Goal: Task Accomplishment & Management: Use online tool/utility

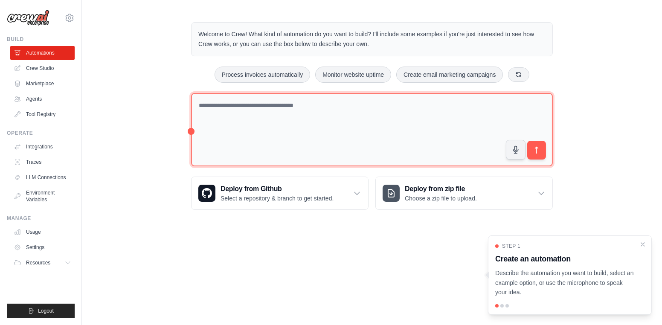
click at [331, 108] on textarea at bounding box center [372, 130] width 362 height 74
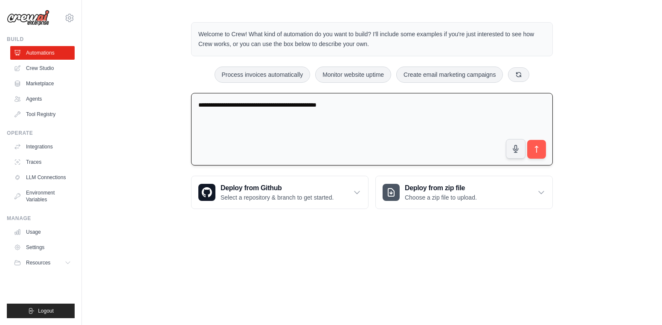
type textarea "**********"
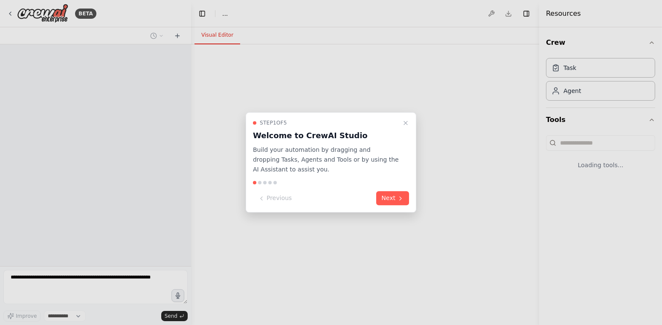
select select "****"
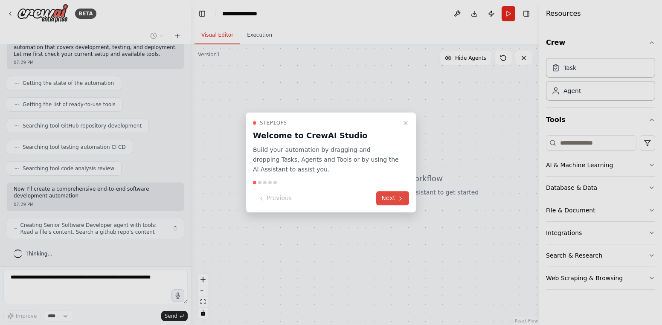
scroll to position [61, 0]
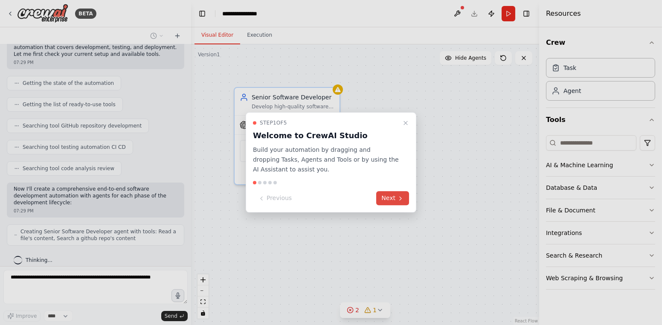
click at [389, 198] on button "Next" at bounding box center [392, 199] width 33 height 14
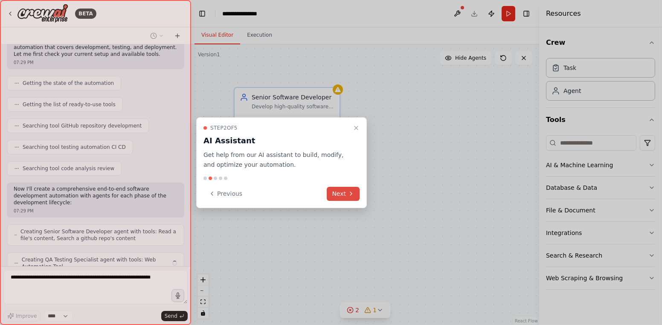
scroll to position [88, 0]
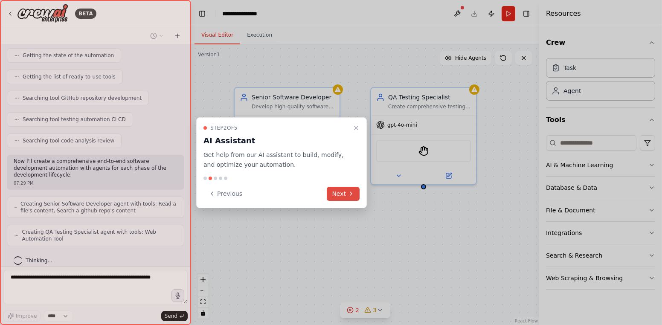
click at [346, 195] on button "Next" at bounding box center [343, 194] width 33 height 14
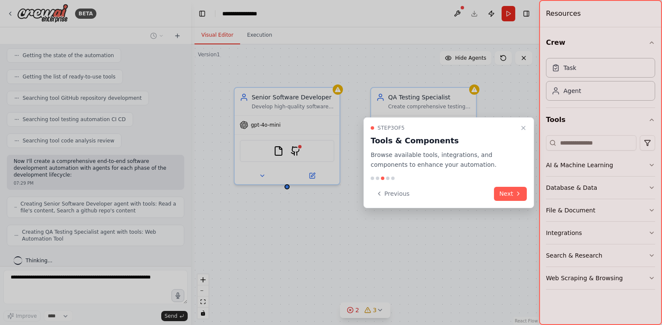
scroll to position [116, 0]
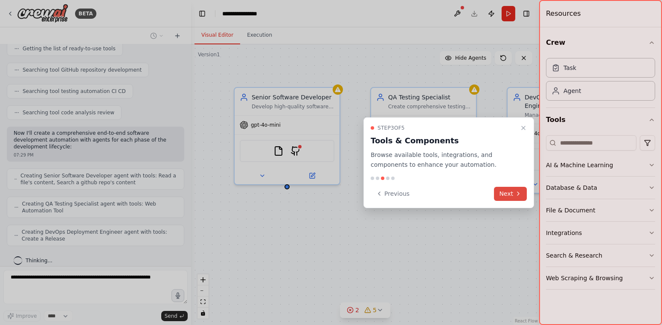
click at [506, 192] on button "Next" at bounding box center [510, 194] width 33 height 14
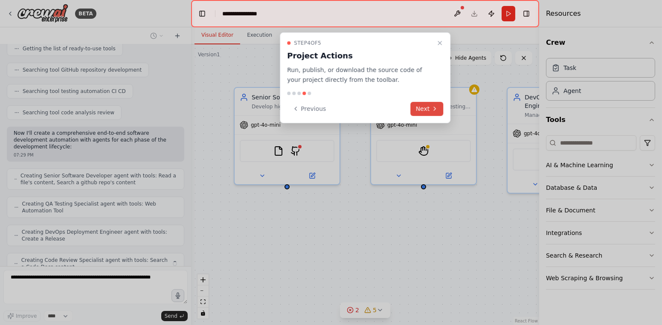
scroll to position [145, 0]
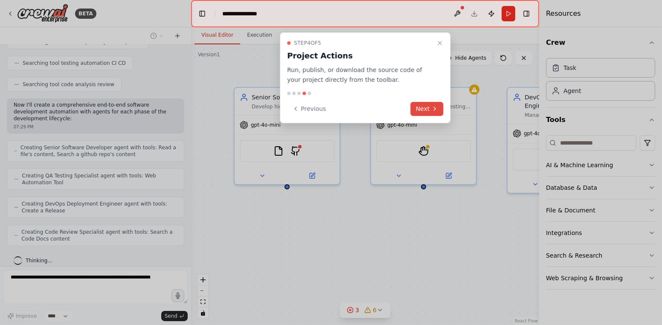
click at [427, 109] on button "Next" at bounding box center [427, 109] width 33 height 14
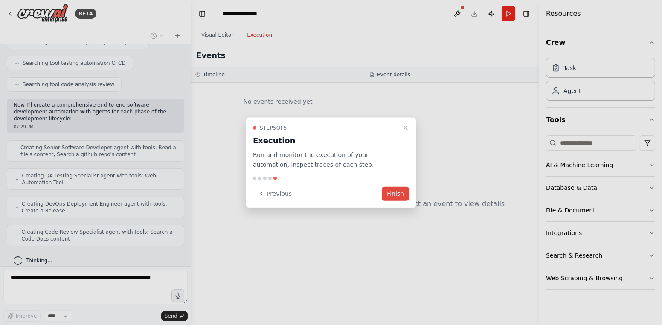
click at [392, 195] on button "Finish" at bounding box center [395, 193] width 27 height 14
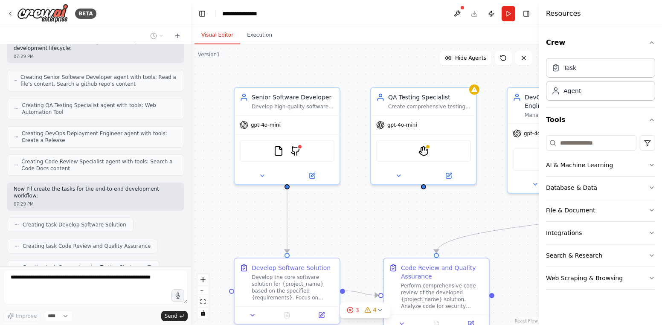
scroll to position [237, 0]
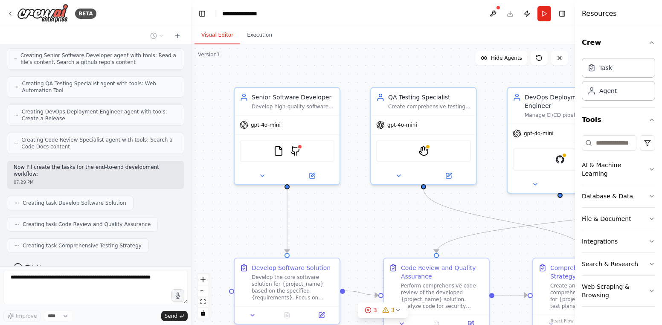
drag, startPoint x: 539, startPoint y: 194, endPoint x: 630, endPoint y: 193, distance: 91.3
click at [630, 193] on div "Resources Crew Task Agent Tools AI & Machine Learning Database & Data File & Do…" at bounding box center [618, 162] width 87 height 325
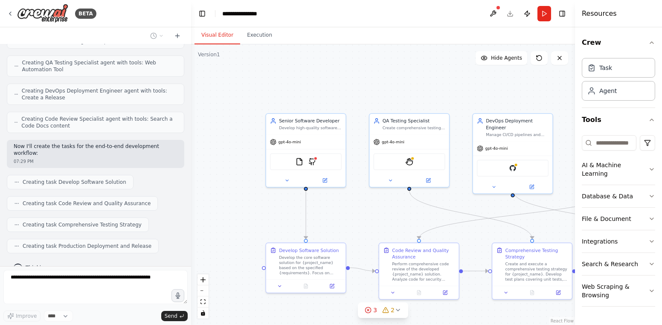
scroll to position [286, 0]
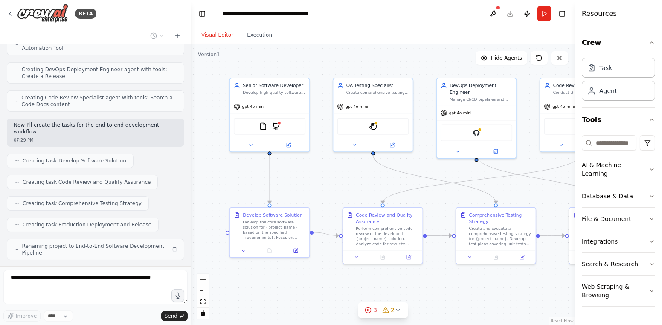
drag, startPoint x: 488, startPoint y: 228, endPoint x: 450, endPoint y: 193, distance: 51.6
click at [450, 192] on div ".deletable-edge-delete-btn { width: 20px; height: 20px; border: 0px solid #ffff…" at bounding box center [383, 184] width 384 height 281
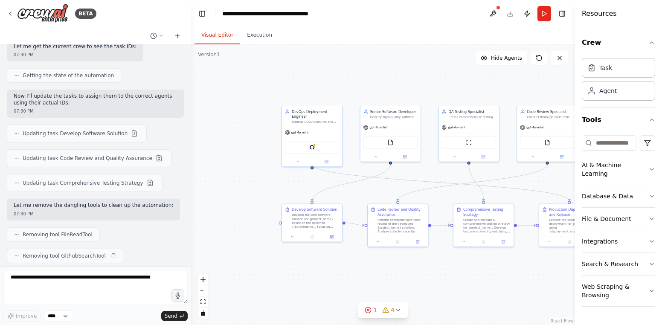
scroll to position [887, 0]
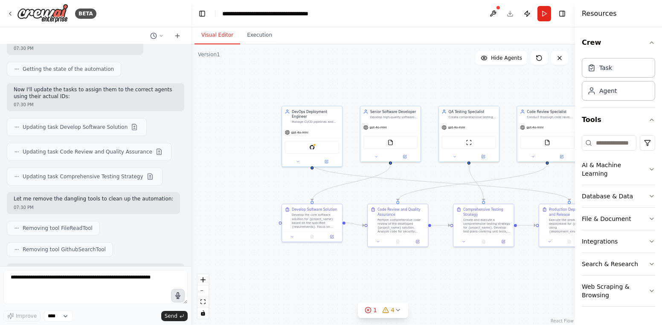
click at [181, 297] on icon "button" at bounding box center [177, 295] width 7 height 7
click at [178, 295] on circle "button" at bounding box center [178, 296] width 2 height 2
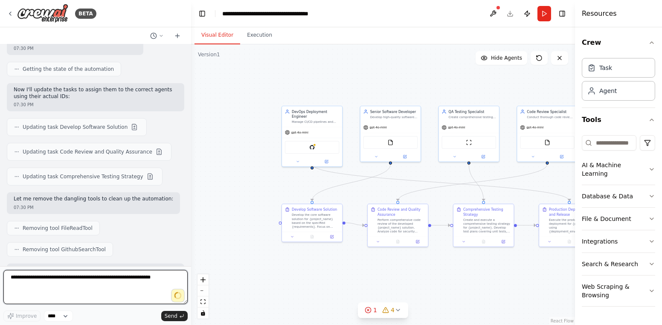
type textarea "**********"
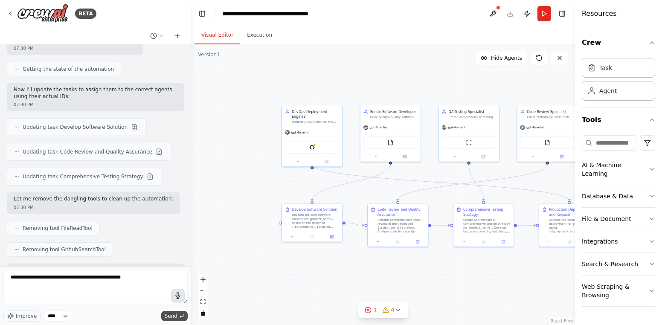
click at [175, 315] on span "Send" at bounding box center [171, 316] width 13 height 7
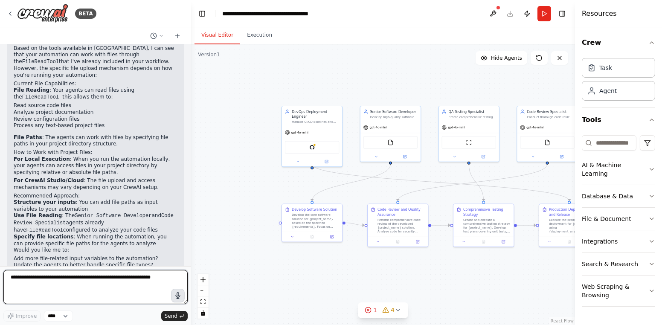
scroll to position [1195, 0]
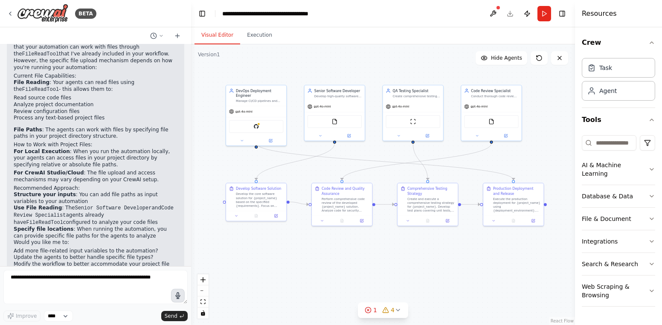
drag, startPoint x: 449, startPoint y: 269, endPoint x: 393, endPoint y: 248, distance: 59.7
click at [393, 248] on div ".deletable-edge-delete-btn { width: 20px; height: 20px; border: 0px solid #ffff…" at bounding box center [383, 184] width 384 height 281
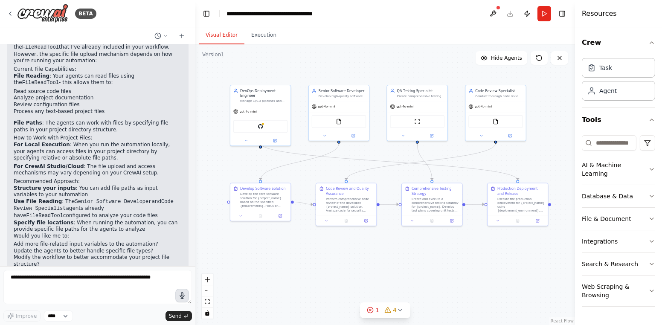
scroll to position [1189, 0]
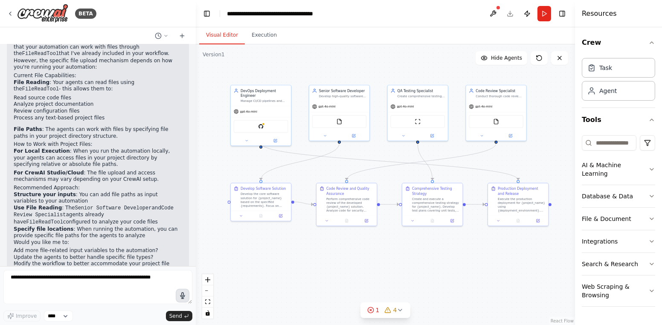
drag, startPoint x: 188, startPoint y: 240, endPoint x: 196, endPoint y: 153, distance: 87.4
click at [196, 153] on div "BETA end to end software development, testing and deployment 07:28 PM ▶ Thought…" at bounding box center [331, 162] width 662 height 325
click at [192, 238] on div at bounding box center [193, 162] width 3 height 325
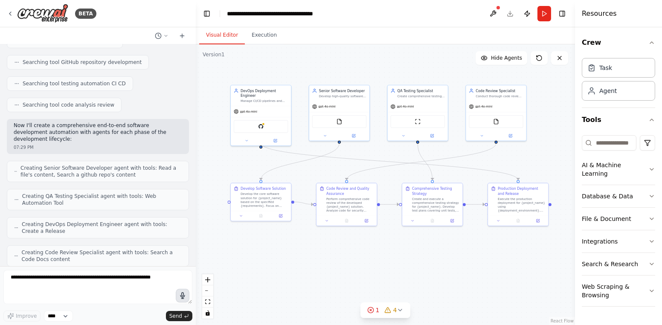
scroll to position [128, 0]
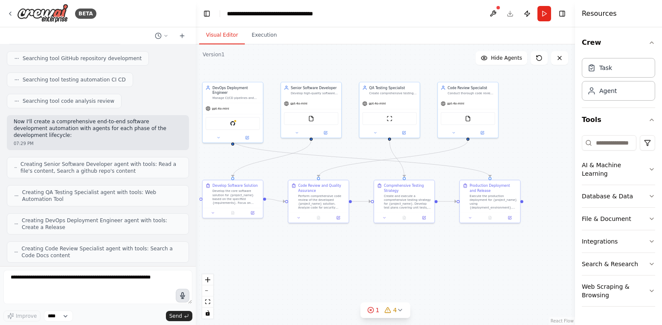
drag, startPoint x: 392, startPoint y: 239, endPoint x: 367, endPoint y: 237, distance: 24.8
click at [367, 237] on div ".deletable-edge-delete-btn { width: 20px; height: 20px; border: 0px solid #ffff…" at bounding box center [385, 184] width 379 height 281
click at [248, 113] on div "GitHub" at bounding box center [233, 122] width 60 height 19
click at [221, 95] on div "Manage CI/CD pipelines and execute secure, reliable deployments for {project_na…" at bounding box center [235, 97] width 47 height 4
click at [215, 106] on span "gpt-4o-mini" at bounding box center [220, 108] width 17 height 4
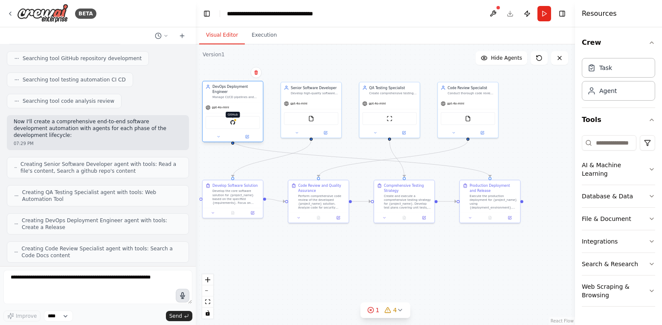
click at [232, 119] on img at bounding box center [233, 122] width 6 height 6
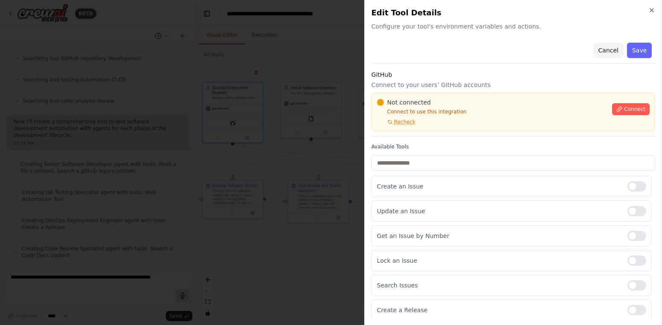
click at [601, 52] on button "Cancel" at bounding box center [608, 50] width 30 height 15
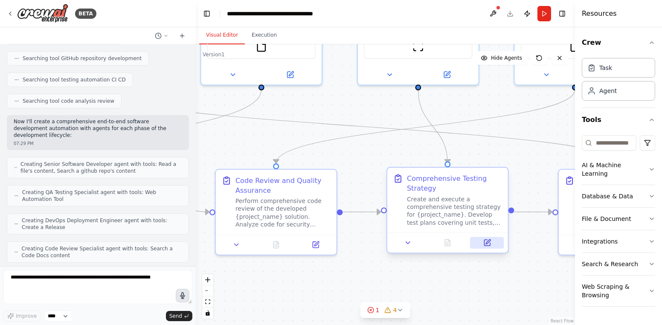
click at [489, 241] on icon at bounding box center [488, 242] width 5 height 5
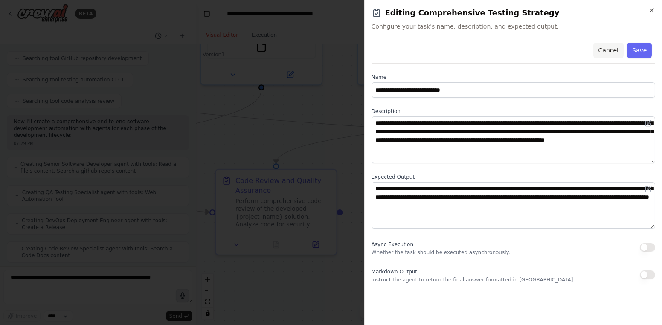
click at [611, 54] on button "Cancel" at bounding box center [608, 50] width 30 height 15
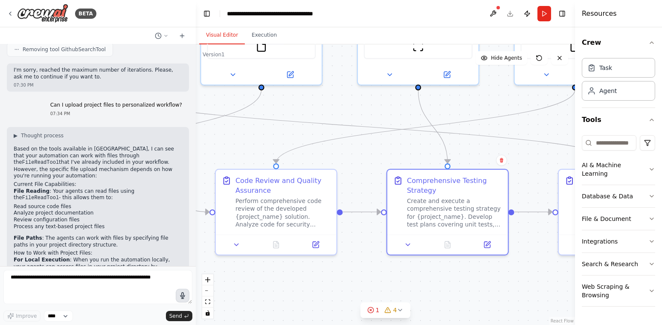
scroll to position [1109, 0]
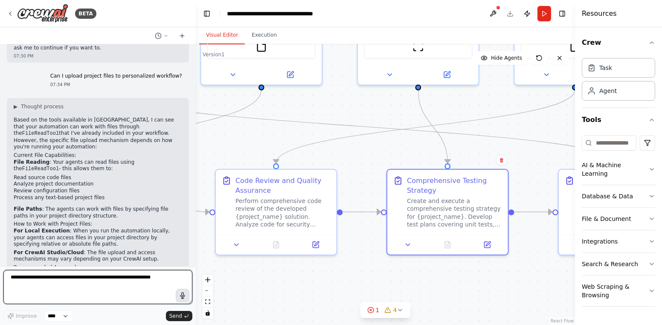
click at [67, 278] on textarea at bounding box center [97, 287] width 189 height 34
type textarea "**********"
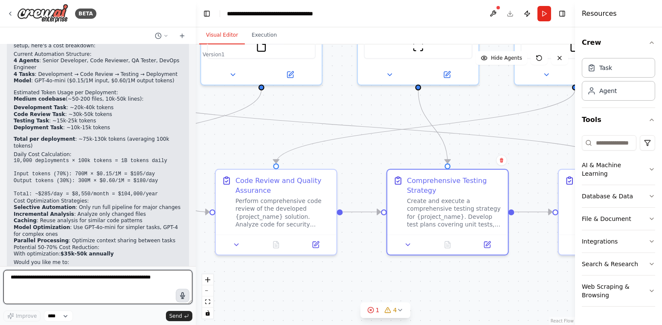
scroll to position [1526, 0]
